Goal: Transaction & Acquisition: Download file/media

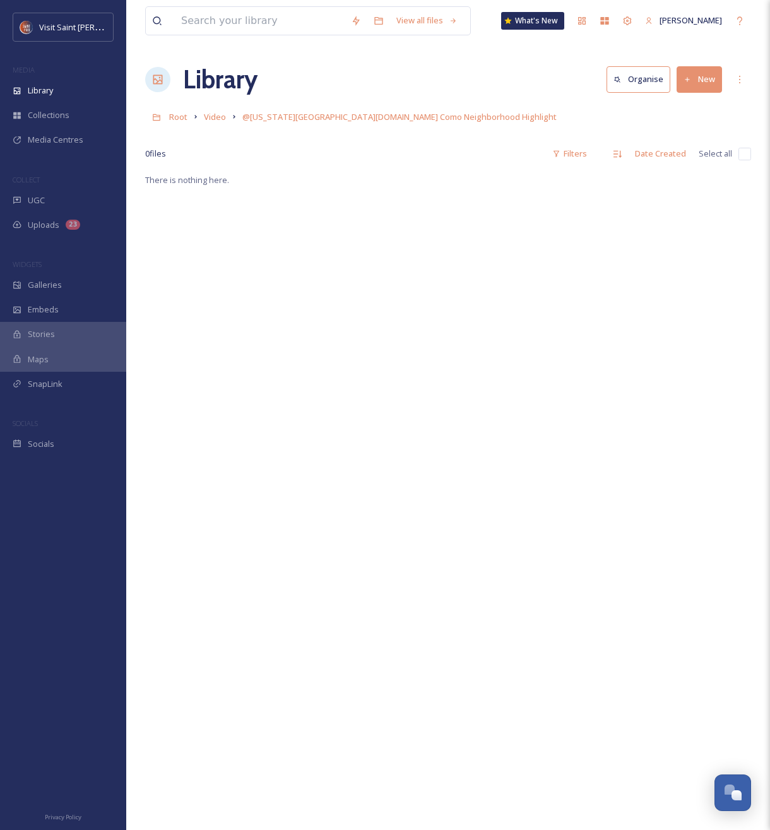
scroll to position [2149, 0]
click at [62, 102] on div "Library" at bounding box center [63, 90] width 126 height 25
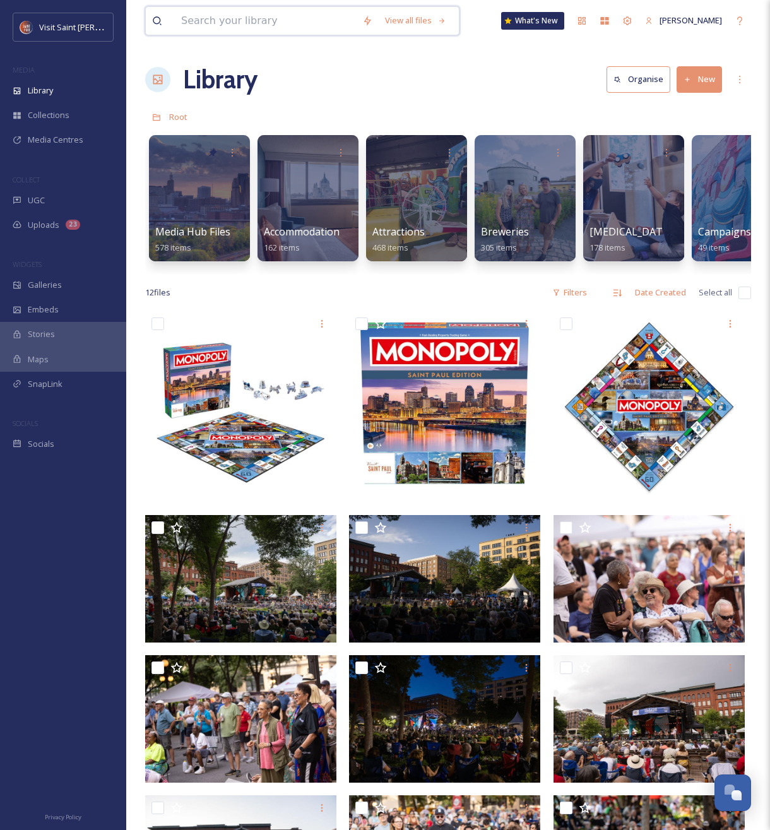
click at [267, 19] on input at bounding box center [265, 21] width 181 height 28
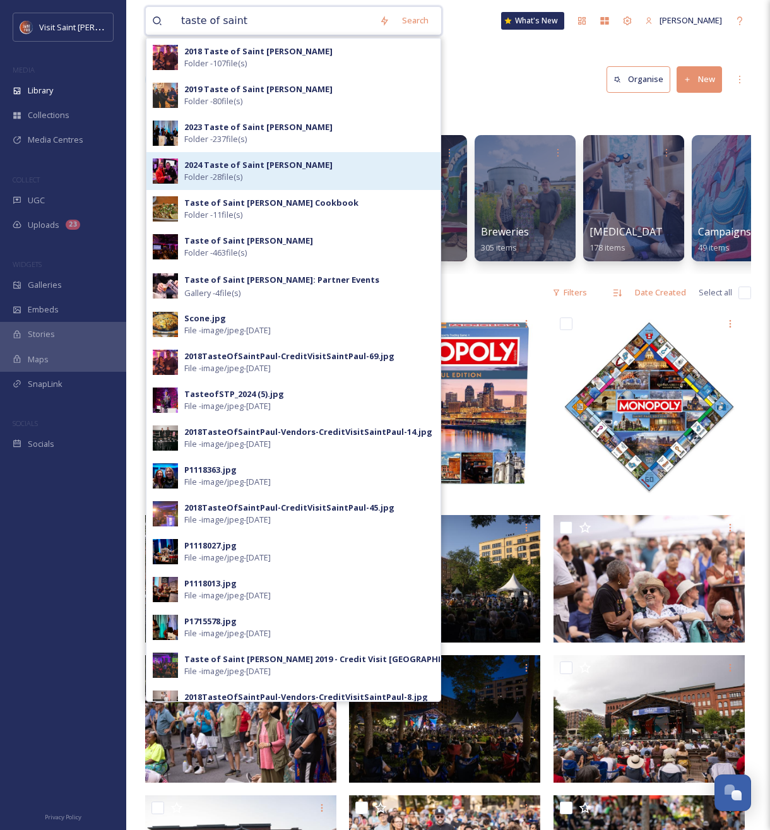
type input "taste of saint"
click at [272, 168] on strong "2024 Taste of Saint [PERSON_NAME]" at bounding box center [258, 164] width 148 height 11
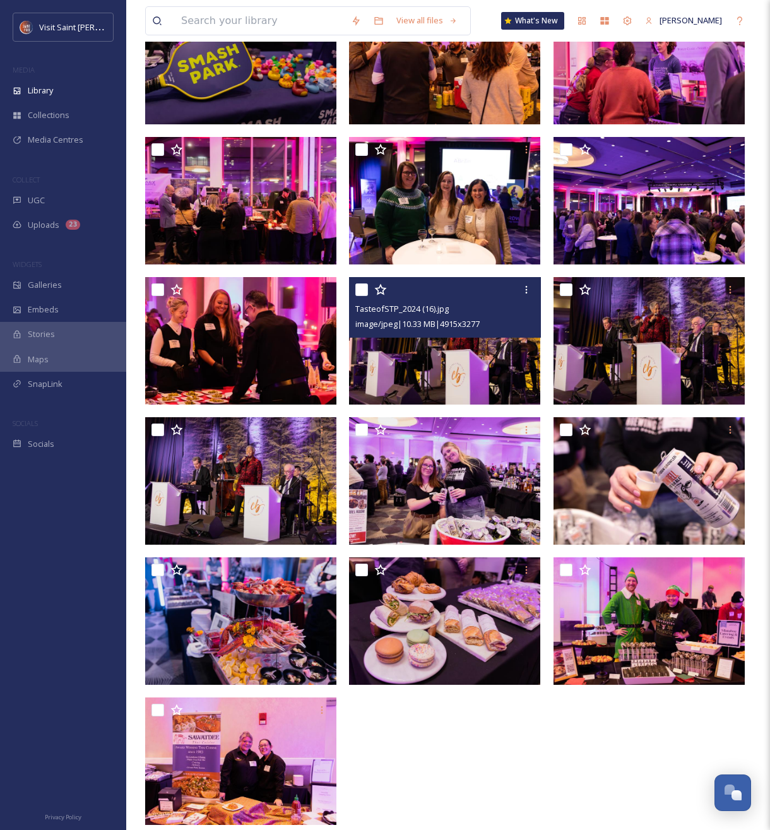
scroll to position [742, 0]
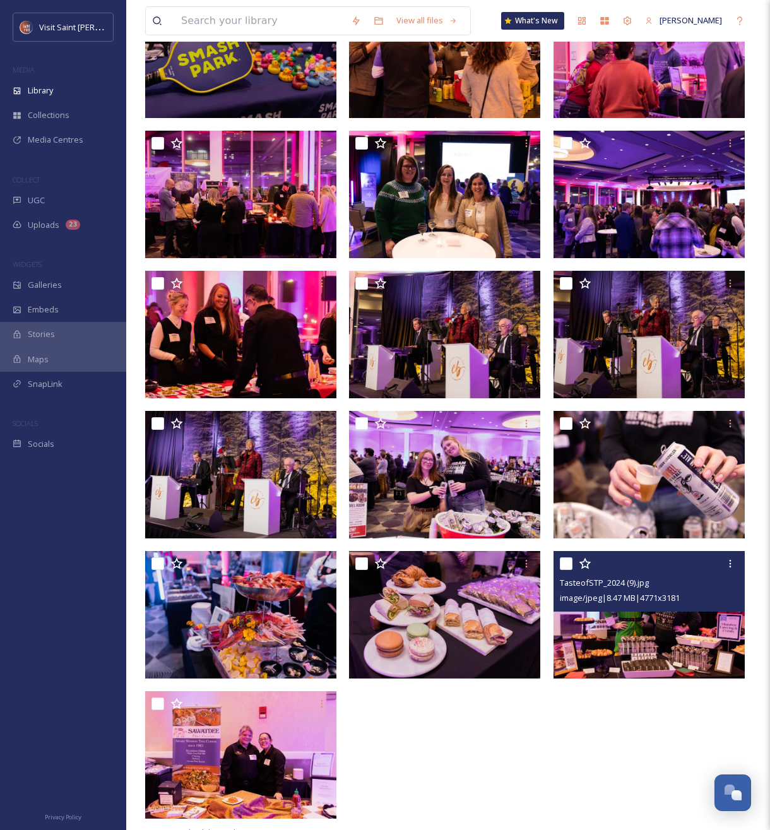
click at [628, 641] on img at bounding box center [648, 614] width 191 height 127
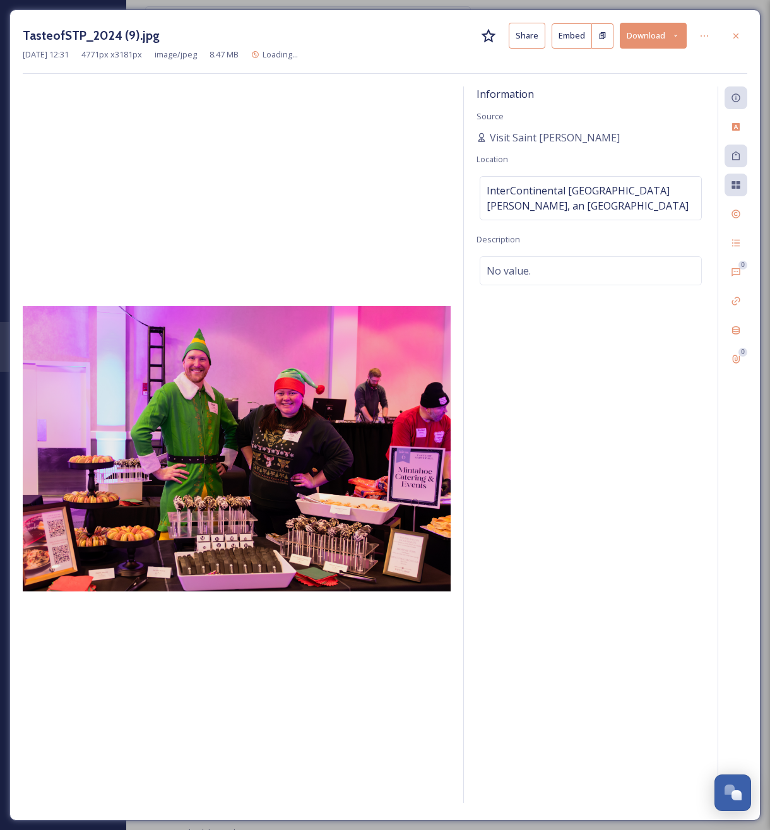
click at [645, 38] on button "Download" at bounding box center [653, 36] width 67 height 26
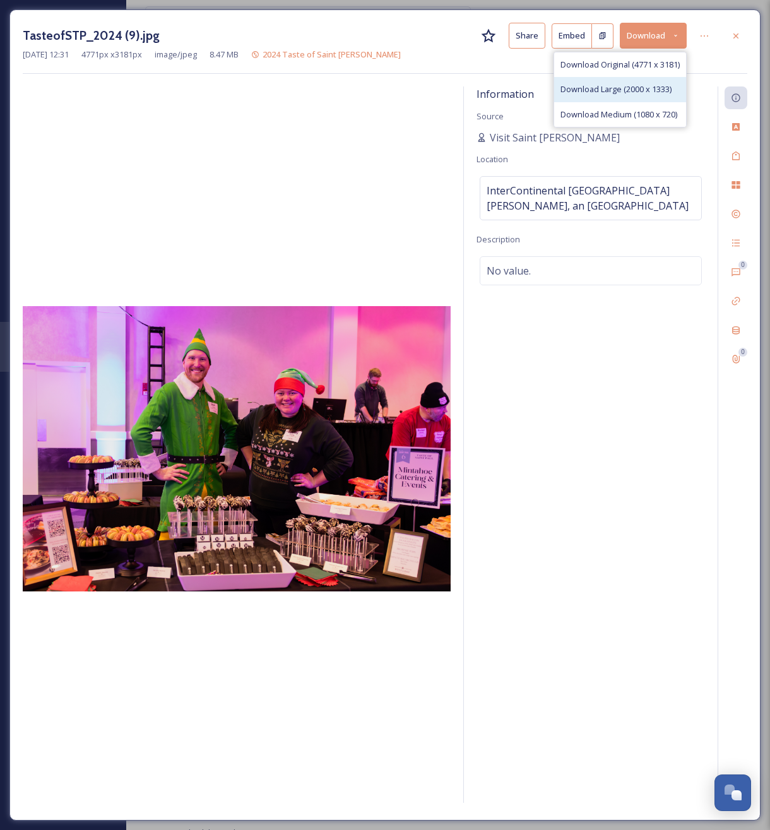
click at [622, 89] on span "Download Large (2000 x 1333)" at bounding box center [615, 89] width 111 height 12
